Goal: Transaction & Acquisition: Book appointment/travel/reservation

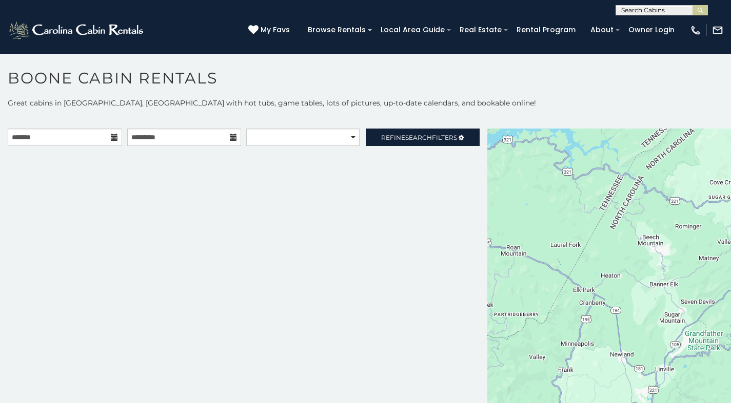
click at [187, 311] on div "**********" at bounding box center [243, 274] width 487 height 290
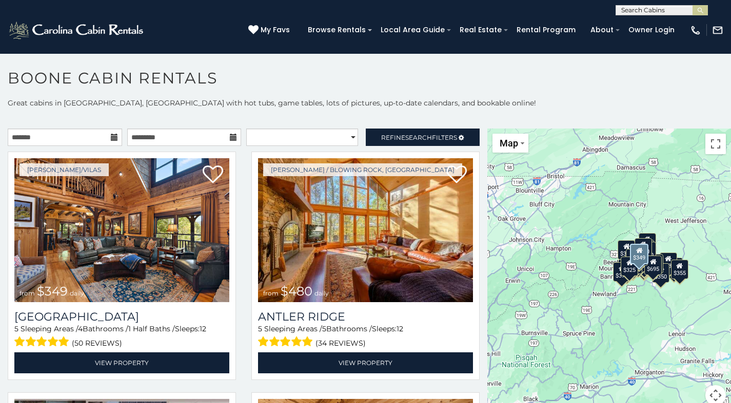
click at [191, 84] on h1 "Boone Cabin Rentals" at bounding box center [365, 83] width 731 height 29
click at [258, 223] on img at bounding box center [365, 230] width 215 height 144
click at [337, 235] on img at bounding box center [365, 230] width 215 height 144
click at [495, 99] on p "Great cabins in [GEOGRAPHIC_DATA], [GEOGRAPHIC_DATA] with hot tubs, game tables…" at bounding box center [365, 103] width 731 height 10
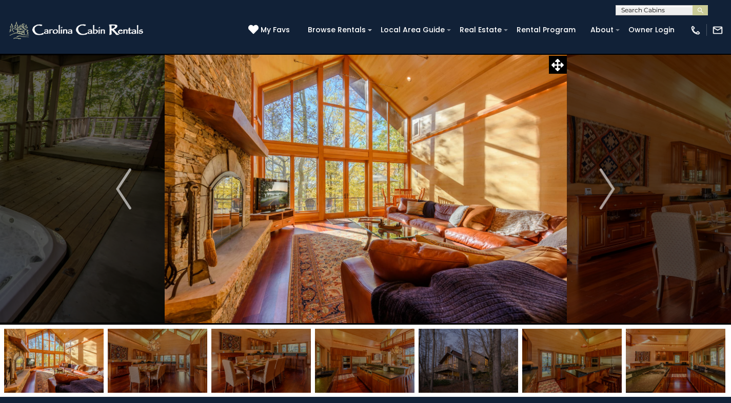
click at [226, 292] on img at bounding box center [366, 189] width 402 height 272
click at [404, 181] on img at bounding box center [366, 189] width 402 height 272
click at [204, 196] on img at bounding box center [366, 189] width 402 height 272
click at [325, 254] on img at bounding box center [366, 189] width 402 height 272
click at [120, 286] on button "Previous" at bounding box center [124, 189] width 82 height 272
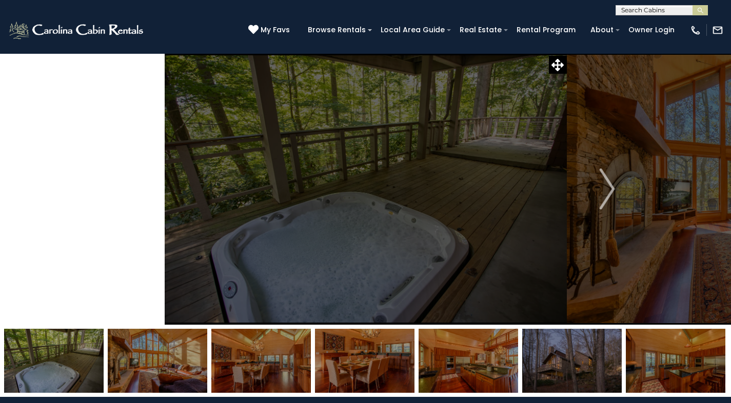
click at [349, 225] on img at bounding box center [366, 189] width 402 height 272
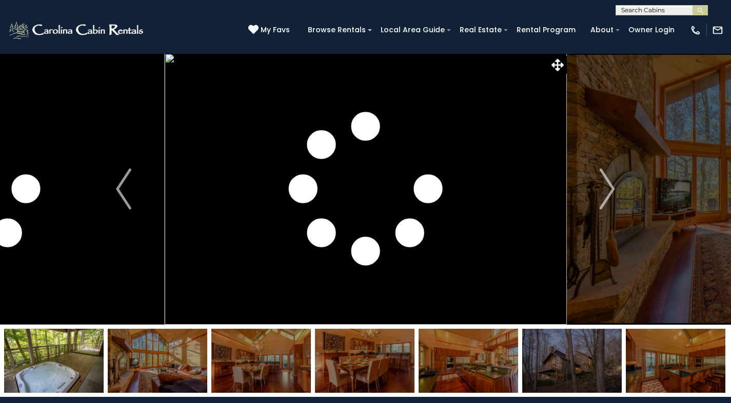
click at [366, 239] on img at bounding box center [366, 189] width 402 height 272
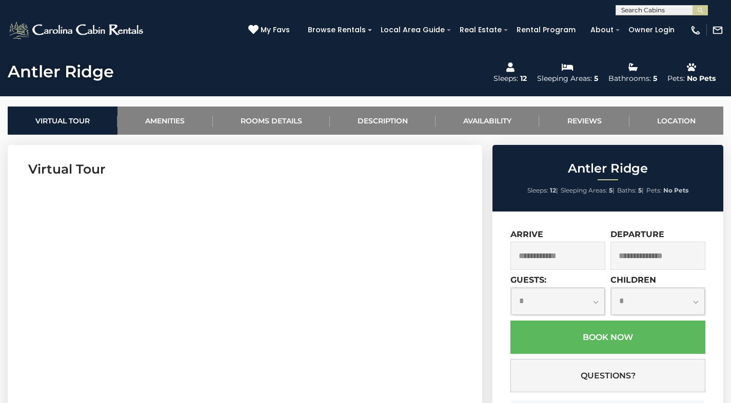
click at [514, 180] on div "Antler Ridge Sleeps: 12 | Sleeping Areas: 5 | Baths: 5 | Pets: No Pets" at bounding box center [607, 178] width 231 height 67
